Goal: Transaction & Acquisition: Purchase product/service

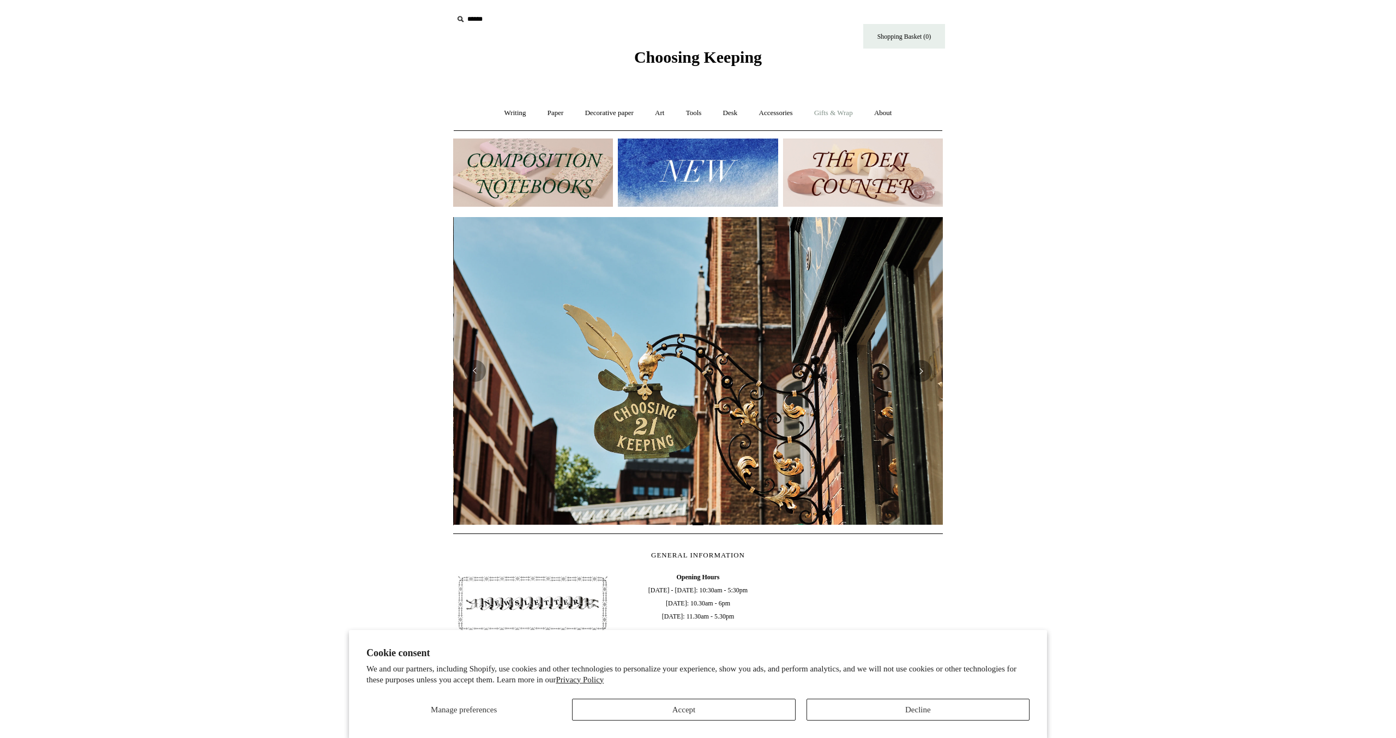
scroll to position [0, 490]
click at [509, 112] on link "Writing +" at bounding box center [515, 113] width 41 height 29
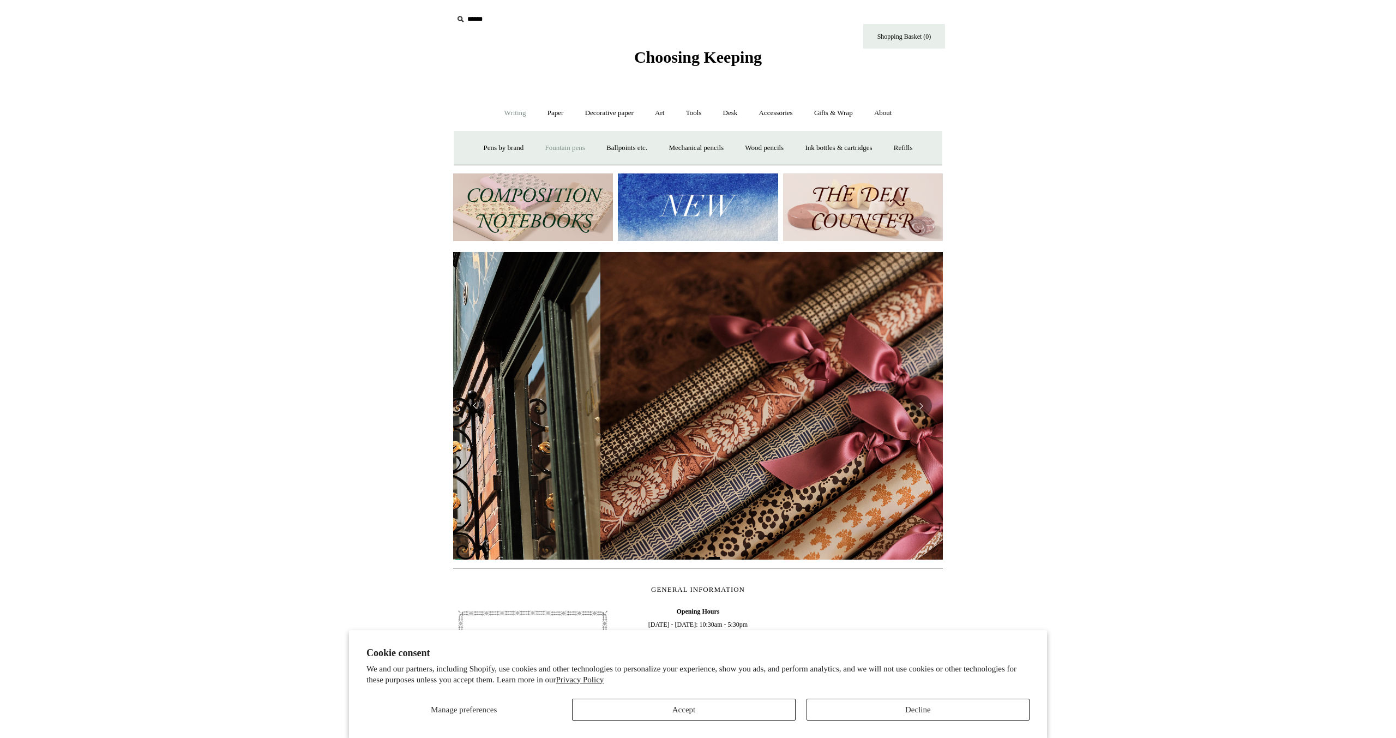
scroll to position [0, 980]
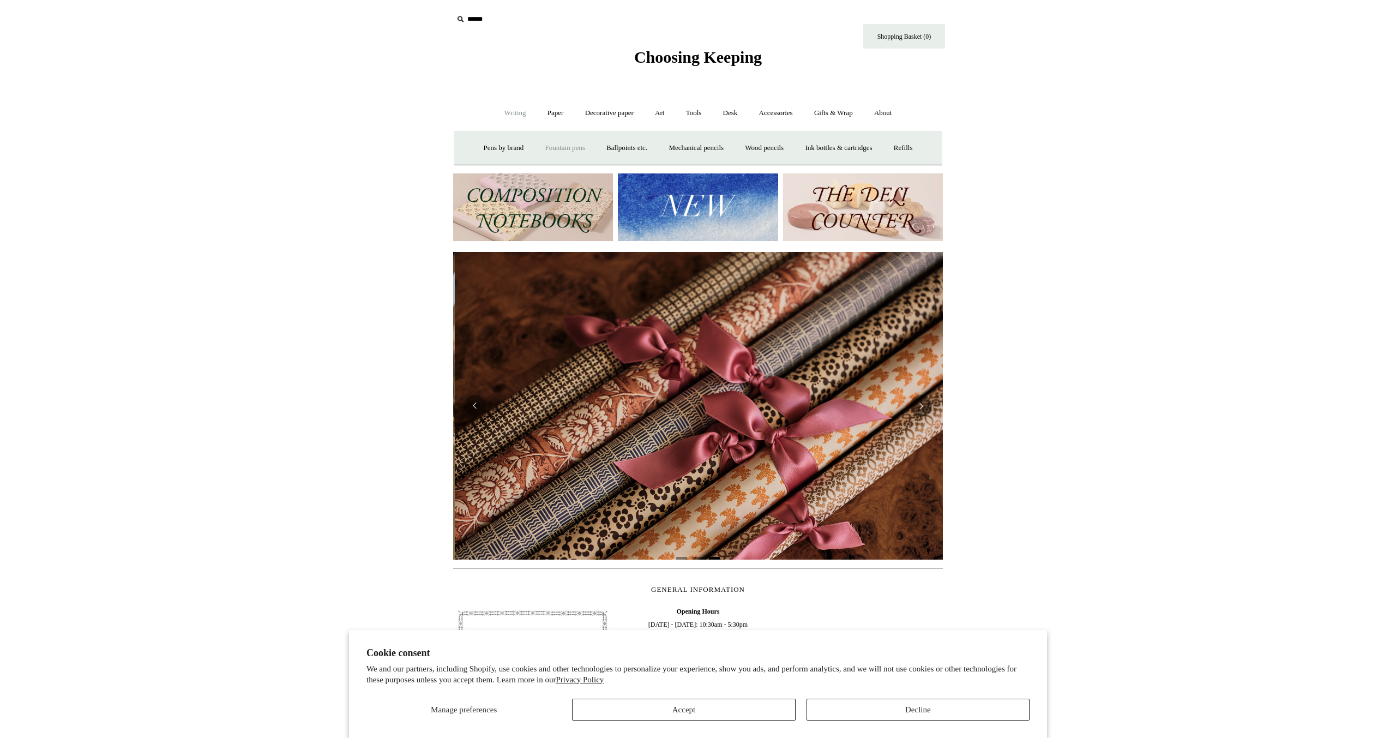
click at [554, 152] on link "Fountain pens +" at bounding box center [564, 148] width 59 height 29
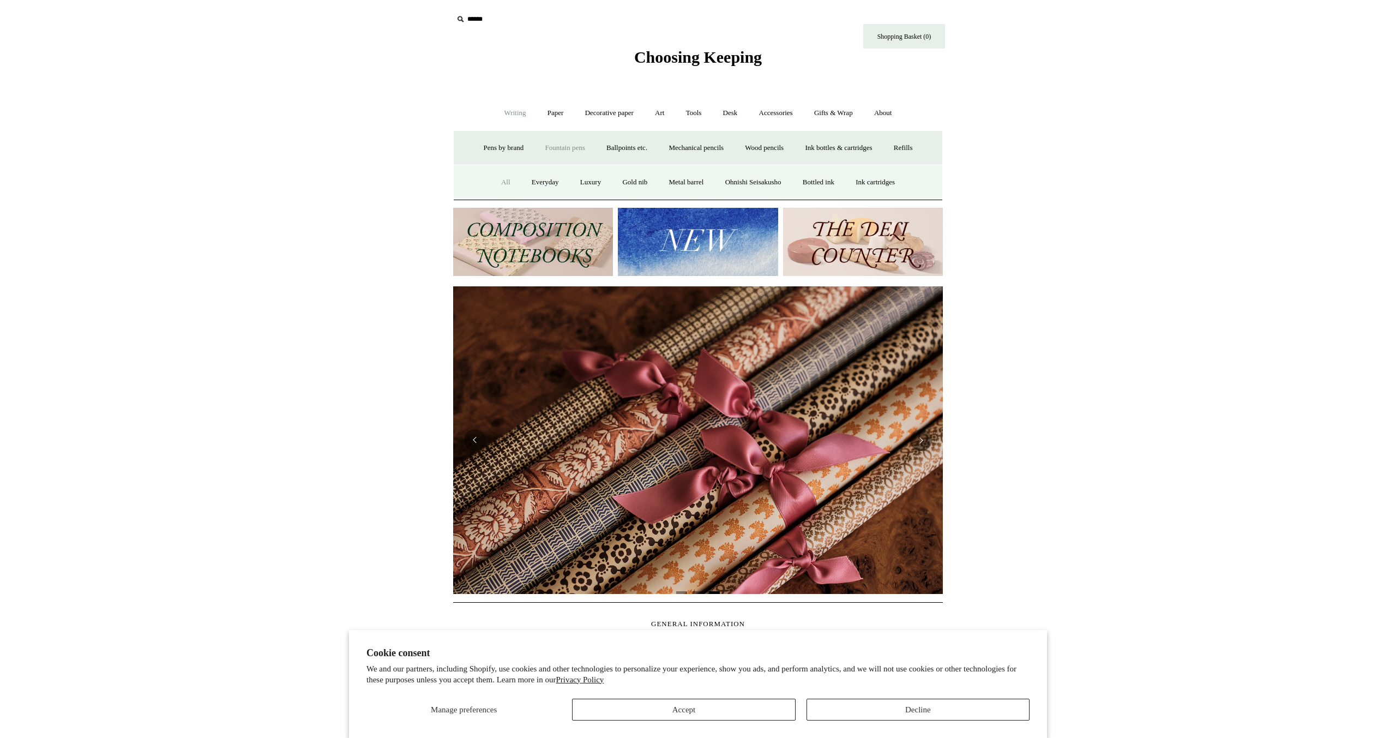
click at [491, 183] on link "All" at bounding box center [505, 182] width 29 height 29
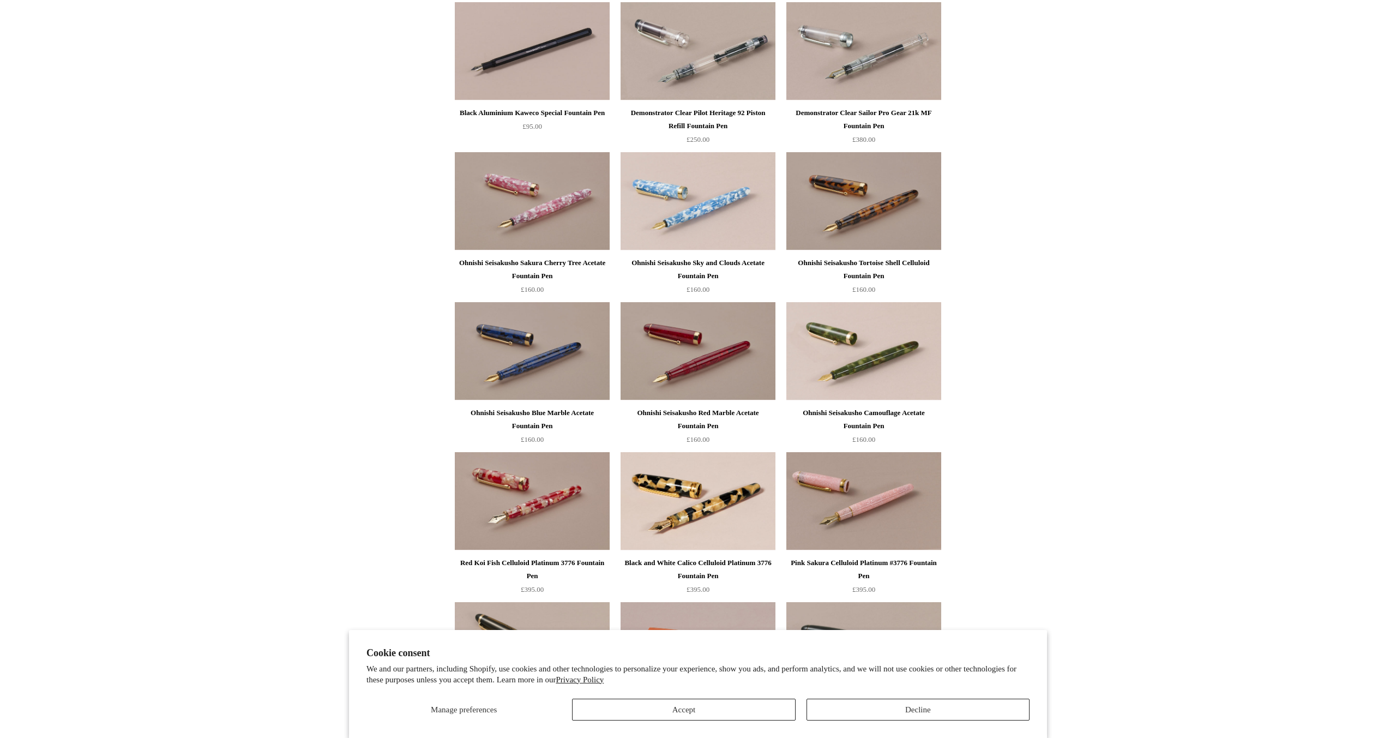
scroll to position [2090, 0]
drag, startPoint x: 989, startPoint y: 689, endPoint x: 972, endPoint y: 710, distance: 26.4
click at [988, 691] on div "Cookie consent We and our partners, including Shopify, use cookies and other te…" at bounding box center [698, 683] width 663 height 73
click at [972, 710] on button "Decline" at bounding box center [918, 710] width 223 height 22
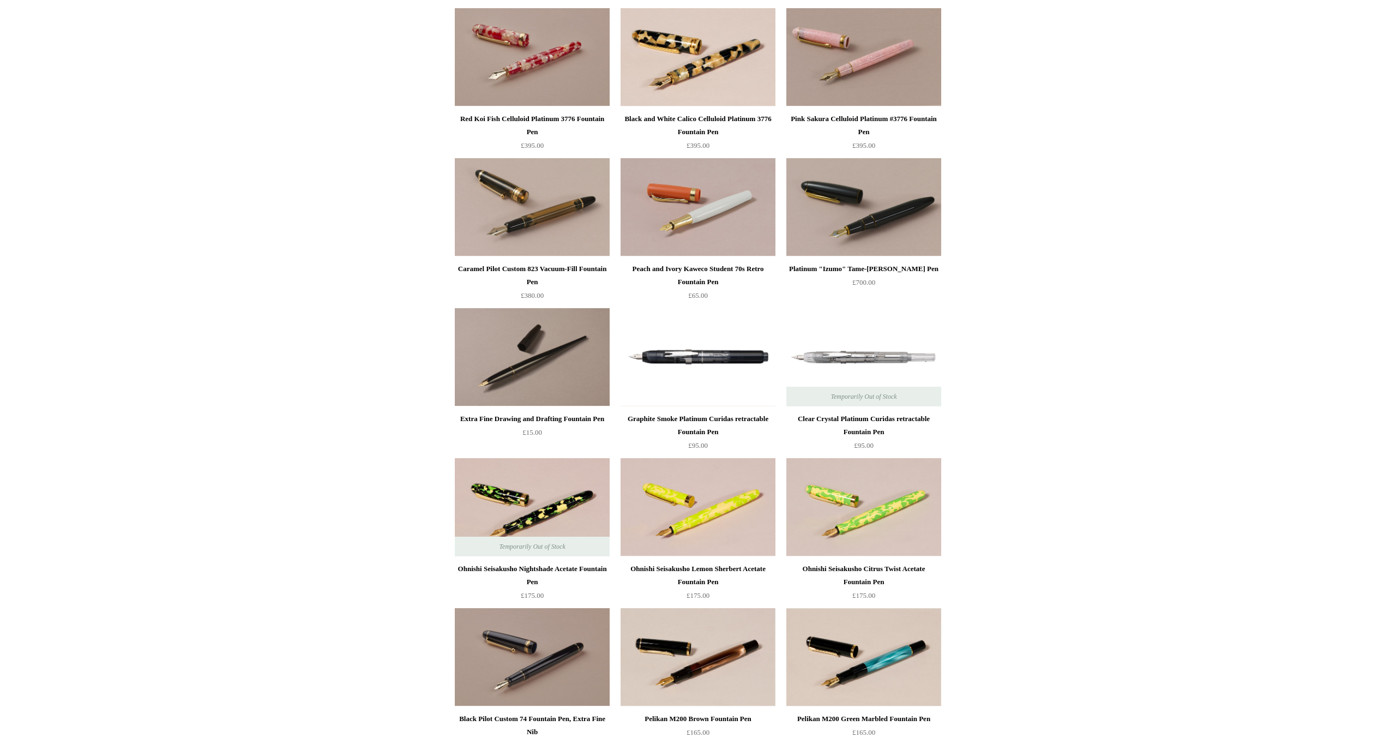
scroll to position [2535, 0]
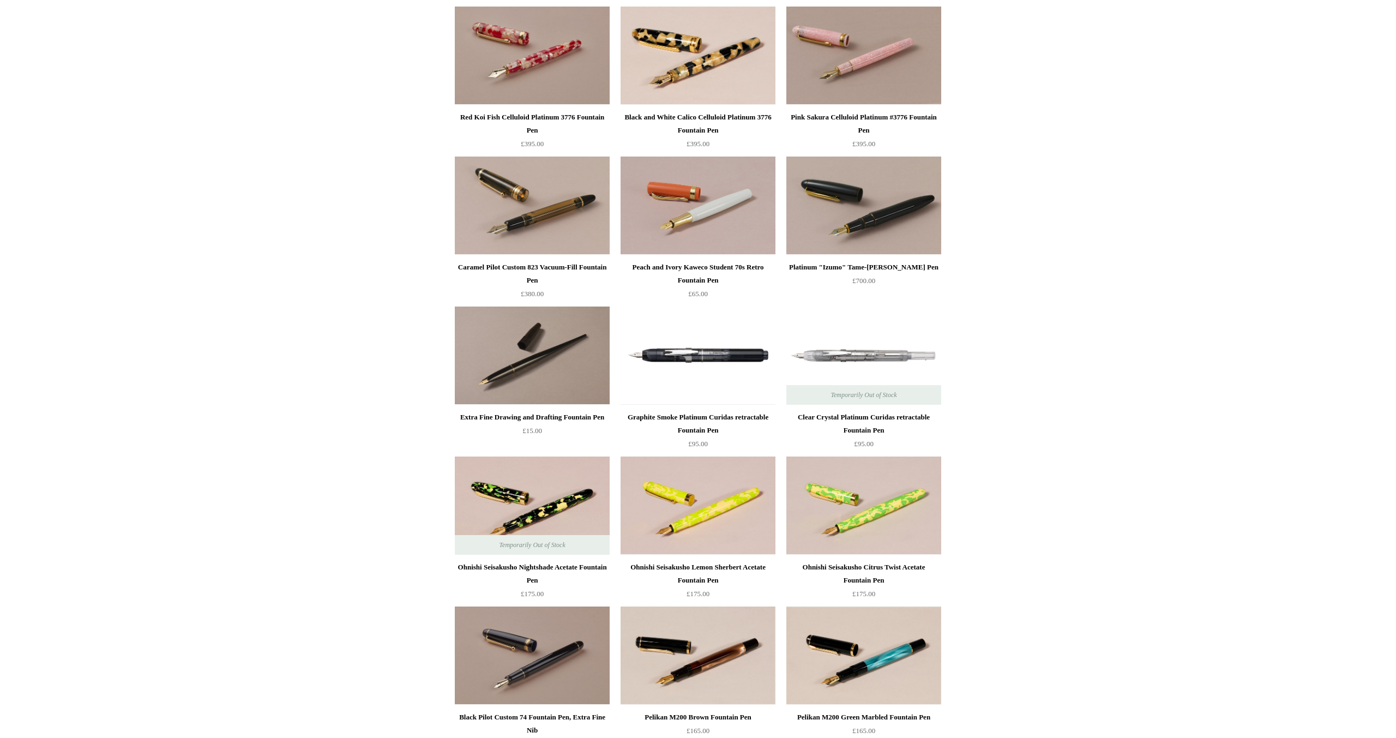
click at [722, 432] on div "Graphite Smoke Platinum Curidas retractable Fountain Pen" at bounding box center [697, 424] width 149 height 26
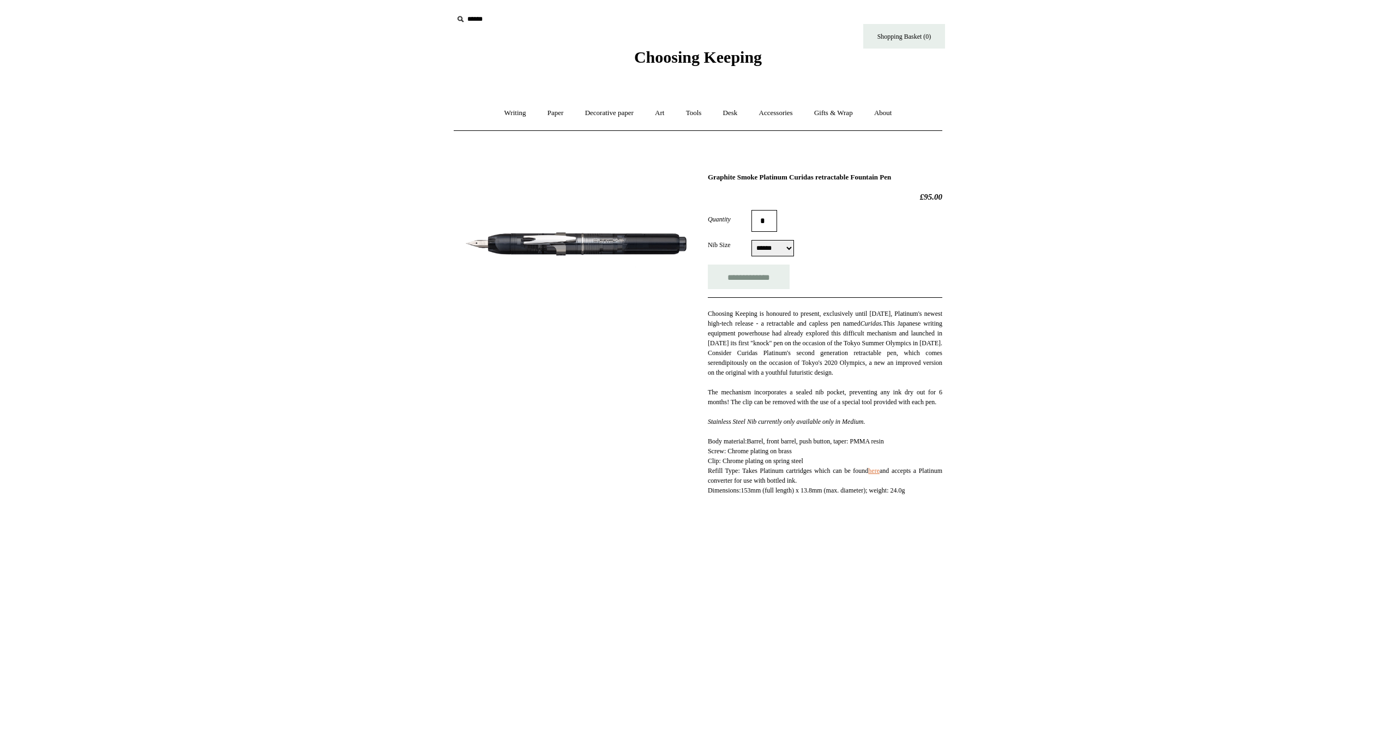
select select "******"
click at [617, 239] on img at bounding box center [576, 243] width 244 height 153
